Goal: Transaction & Acquisition: Purchase product/service

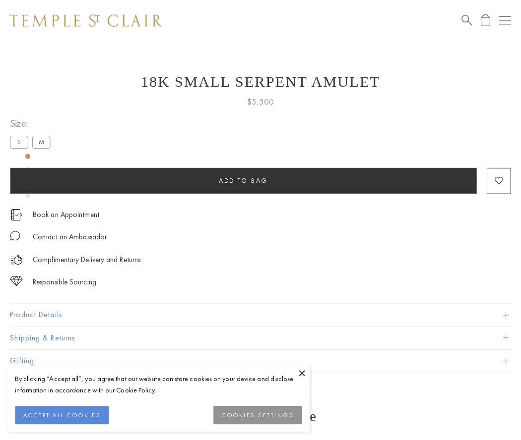
scroll to position [40, 0]
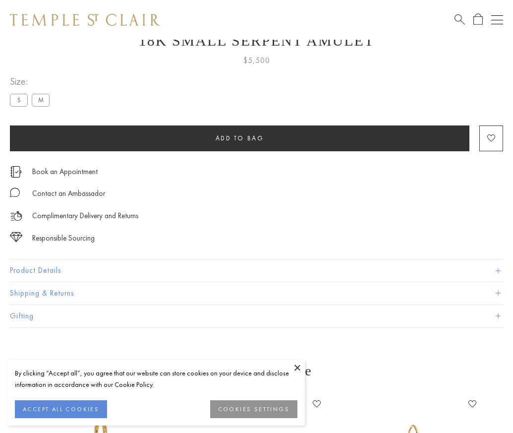
click at [240, 138] on span "Add to bag" at bounding box center [240, 138] width 49 height 8
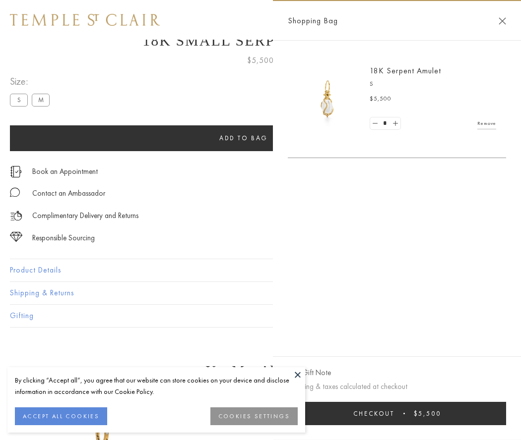
click at [397, 414] on button "Checkout $5,500" at bounding box center [397, 413] width 218 height 23
